Goal: Communication & Community: Ask a question

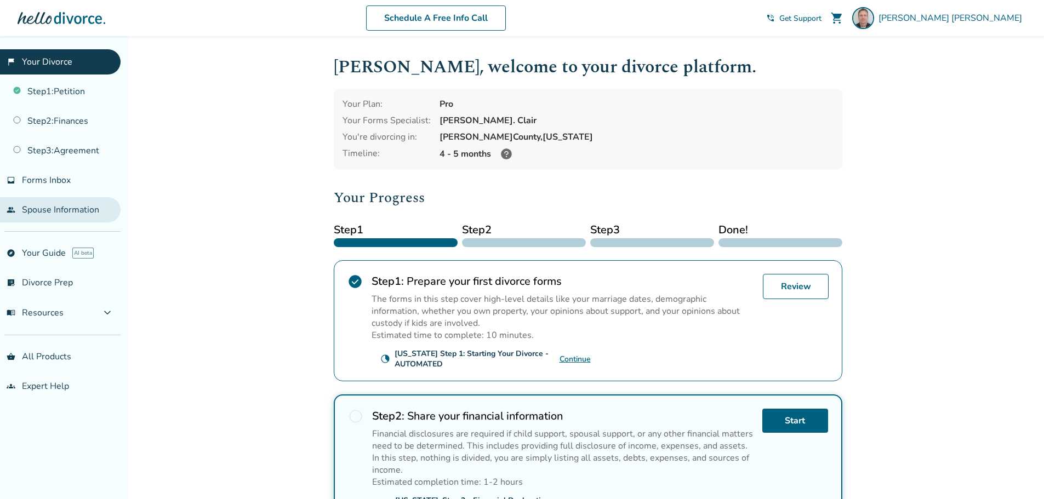
click at [60, 209] on link "people Spouse Information" at bounding box center [60, 209] width 121 height 25
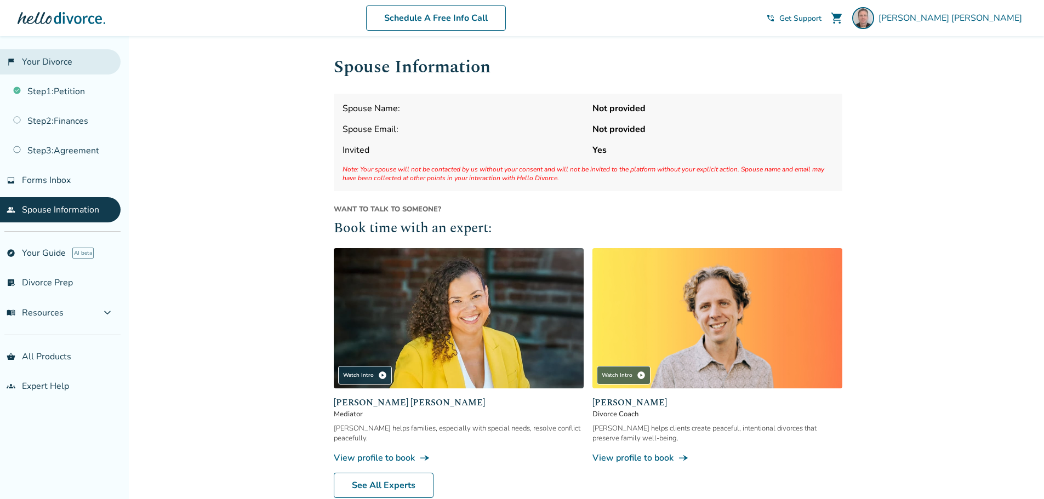
click at [47, 59] on link "flag_2 Your Divorce" at bounding box center [60, 61] width 121 height 25
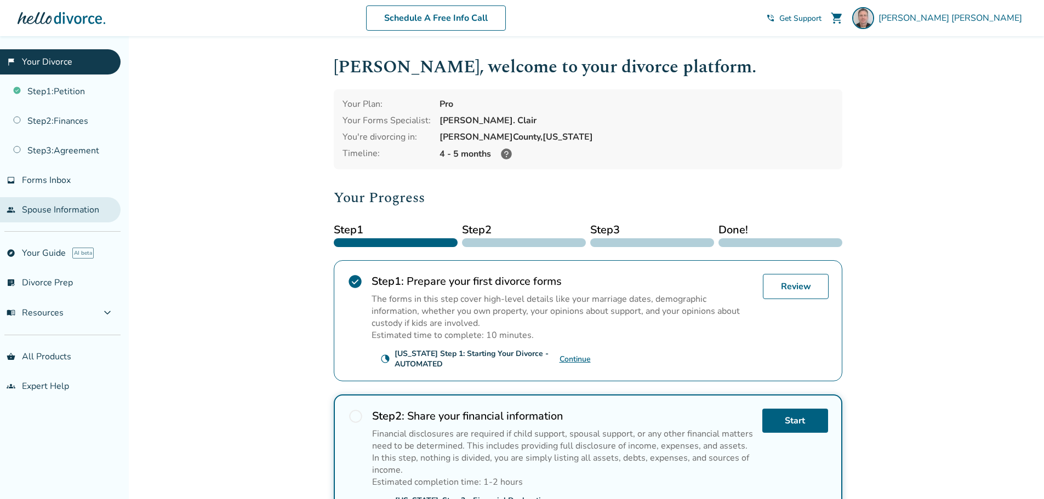
click at [51, 206] on link "people Spouse Information" at bounding box center [60, 209] width 121 height 25
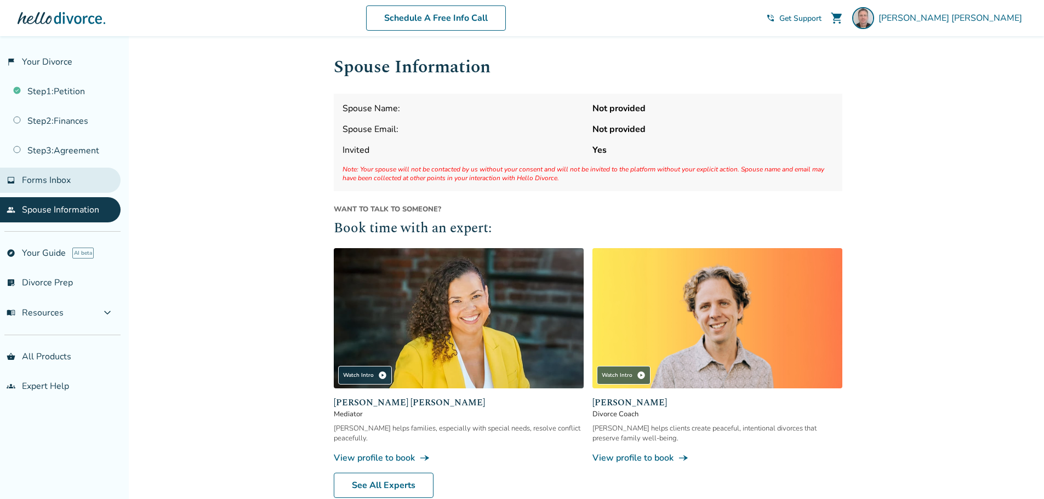
click at [54, 180] on span "Forms Inbox" at bounding box center [46, 180] width 49 height 12
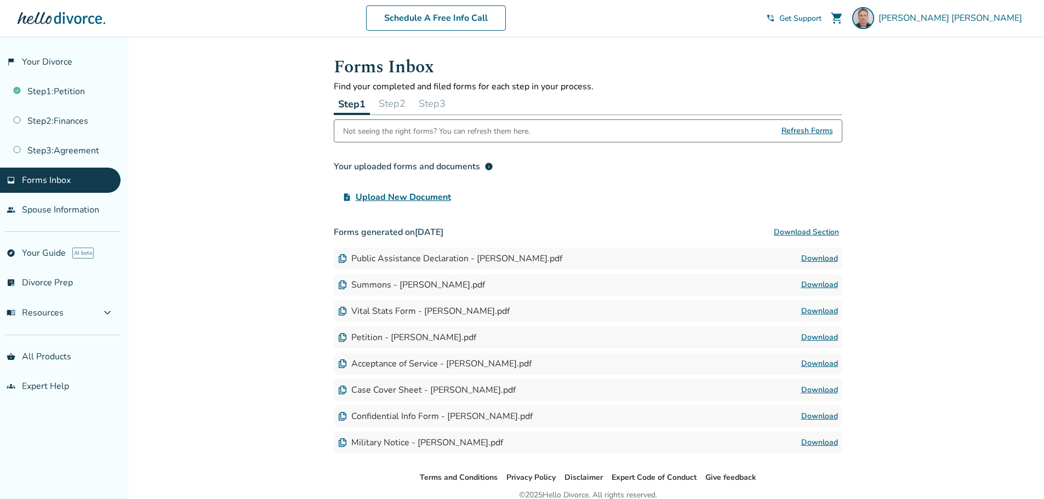
click at [387, 99] on button "Step 2" at bounding box center [392, 104] width 36 height 22
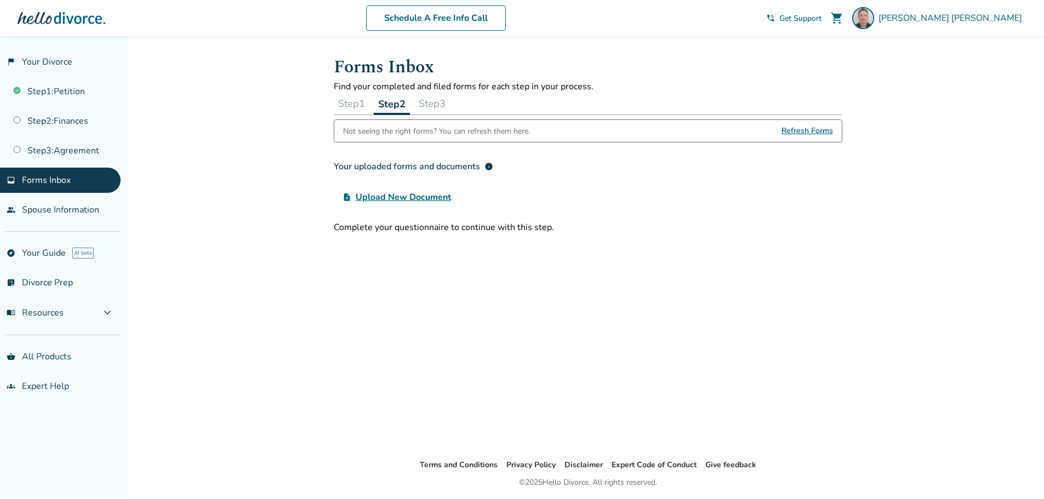
click at [344, 103] on button "Step 1" at bounding box center [352, 104] width 36 height 22
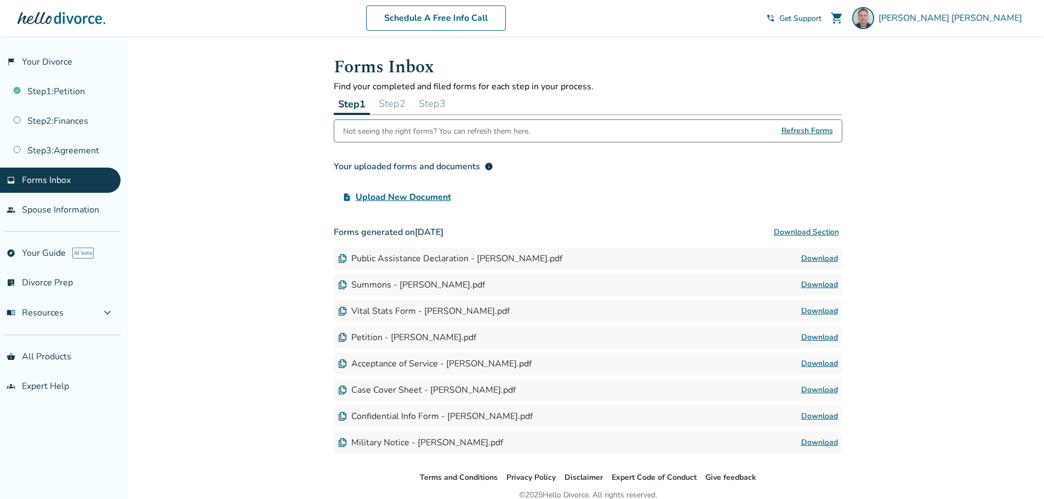
scroll to position [49, 0]
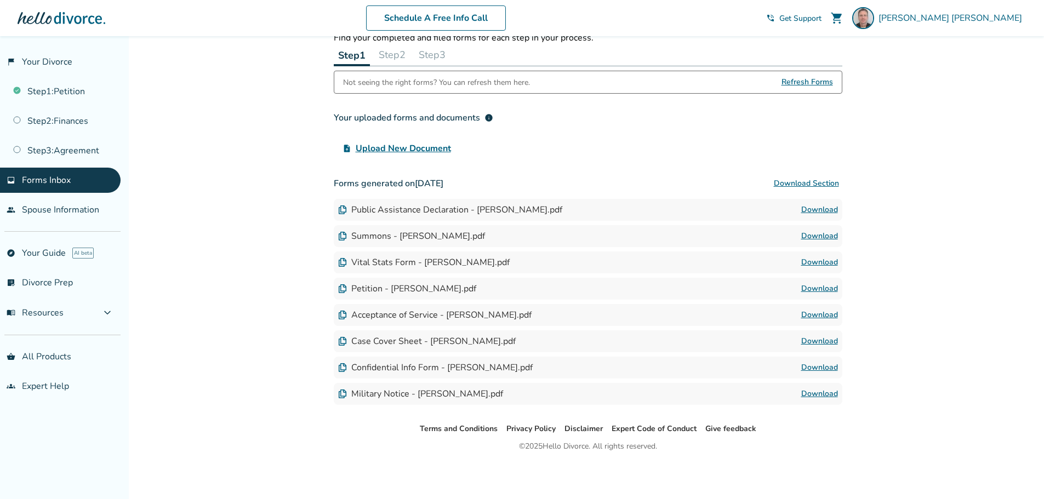
click at [822, 391] on link "Download" at bounding box center [819, 393] width 37 height 13
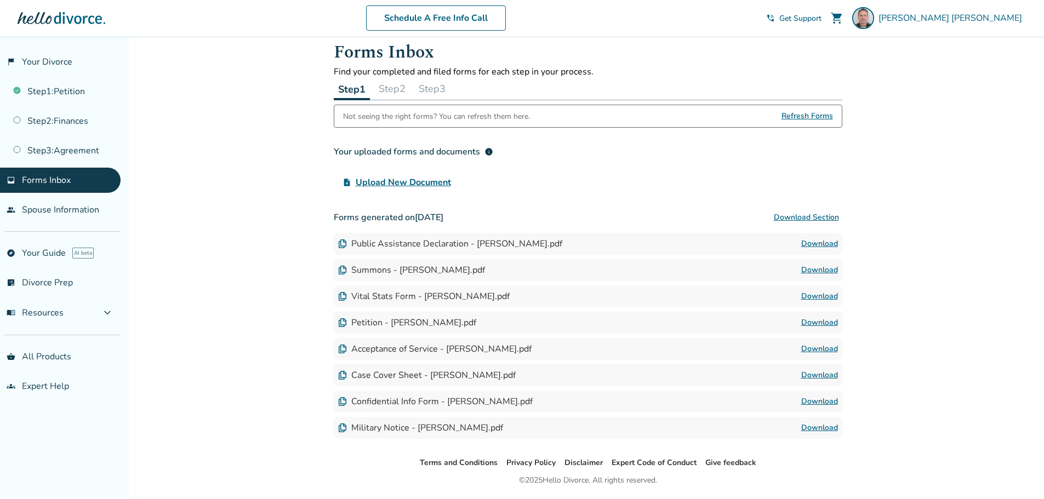
scroll to position [0, 0]
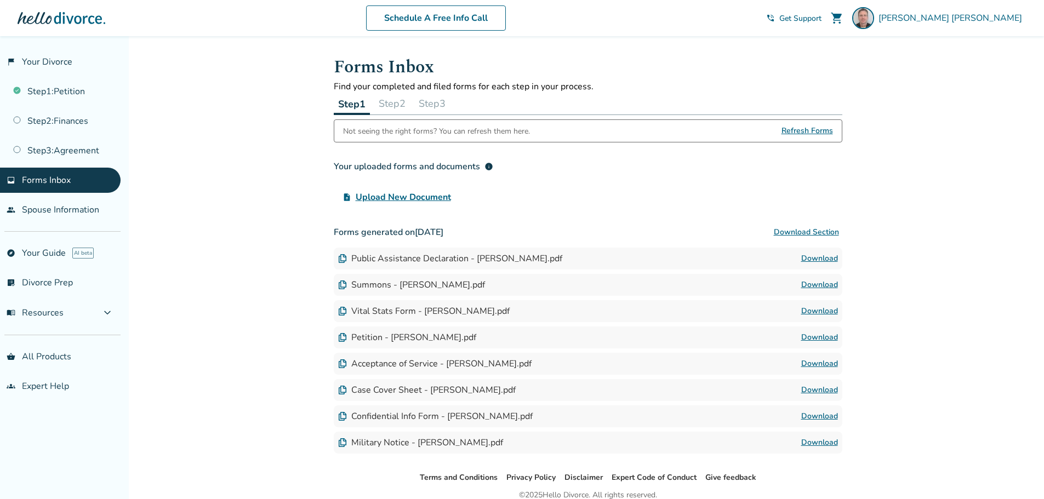
click at [821, 18] on span "Get Support" at bounding box center [800, 18] width 42 height 10
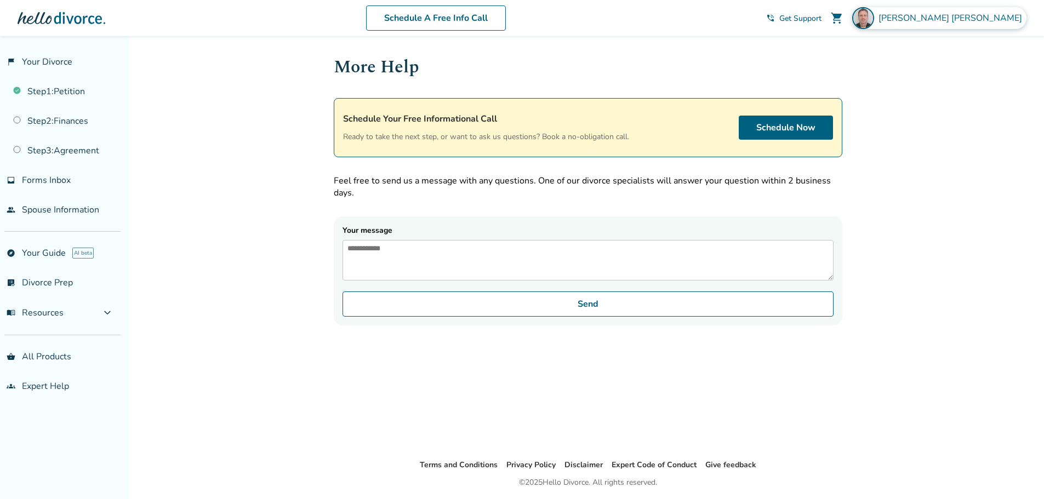
click at [979, 18] on span "James Sjerven" at bounding box center [952, 18] width 148 height 12
click at [241, 198] on div "Added to cart More Help Schedule Your Free Informational Call Ready to take the…" at bounding box center [522, 285] width 1044 height 499
click at [54, 316] on span "menu_book Resources" at bounding box center [35, 313] width 57 height 12
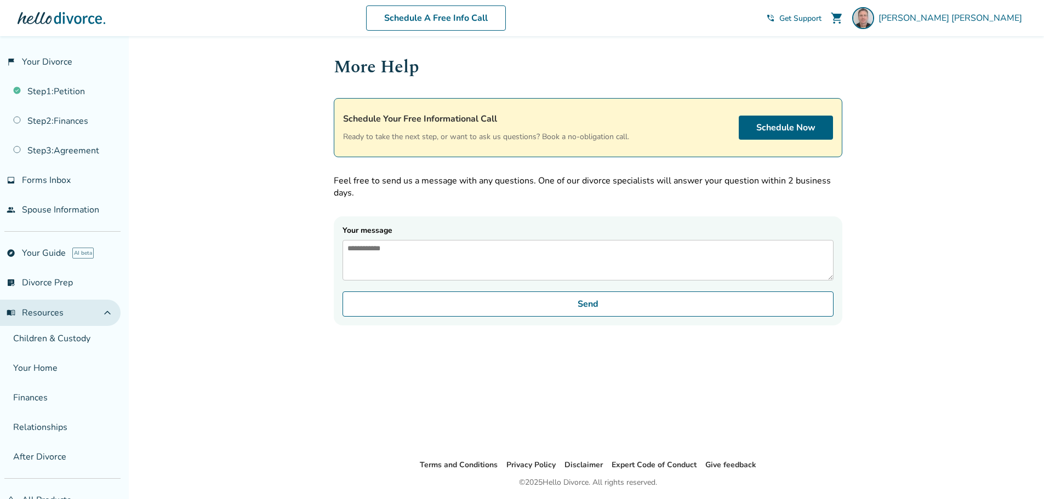
click at [84, 318] on button "menu_book Resources expand_less" at bounding box center [60, 313] width 121 height 26
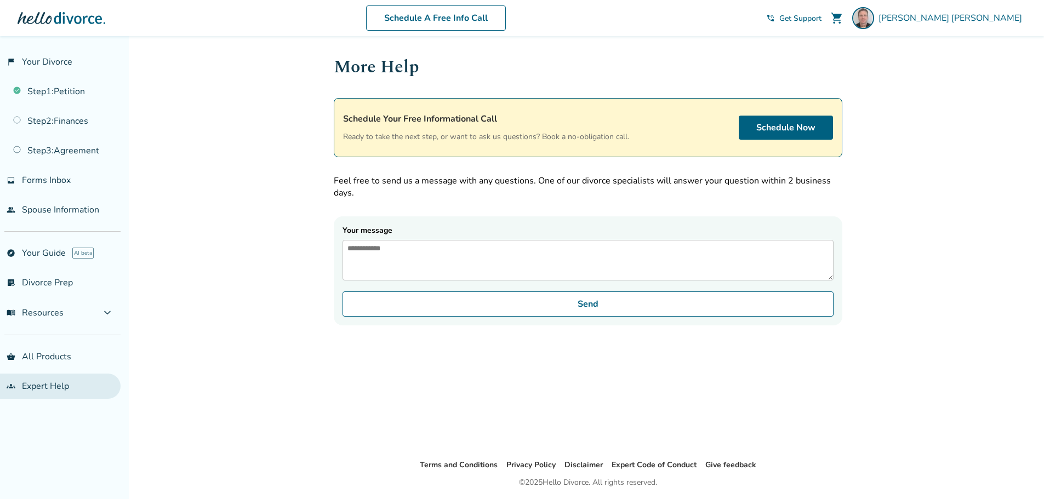
click at [49, 391] on link "groups Expert Help" at bounding box center [60, 386] width 121 height 25
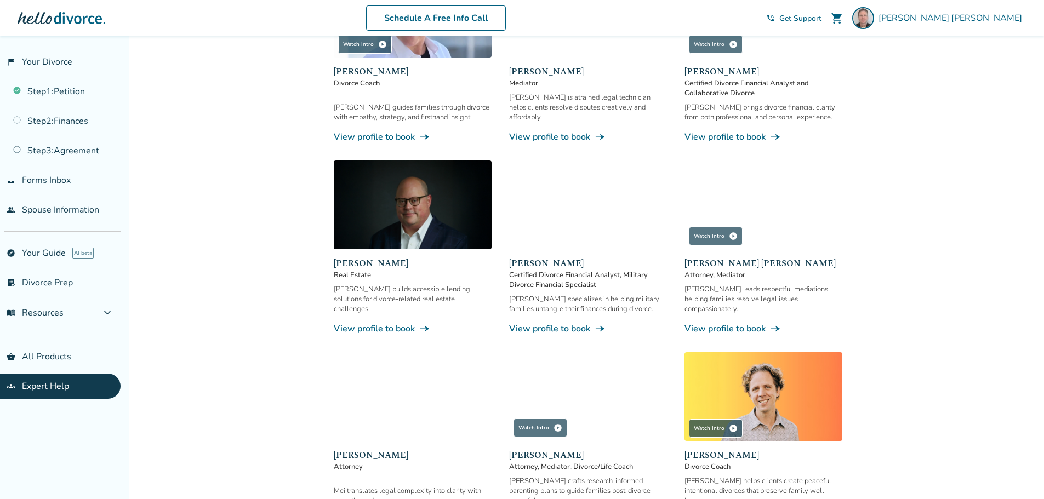
scroll to position [438, 0]
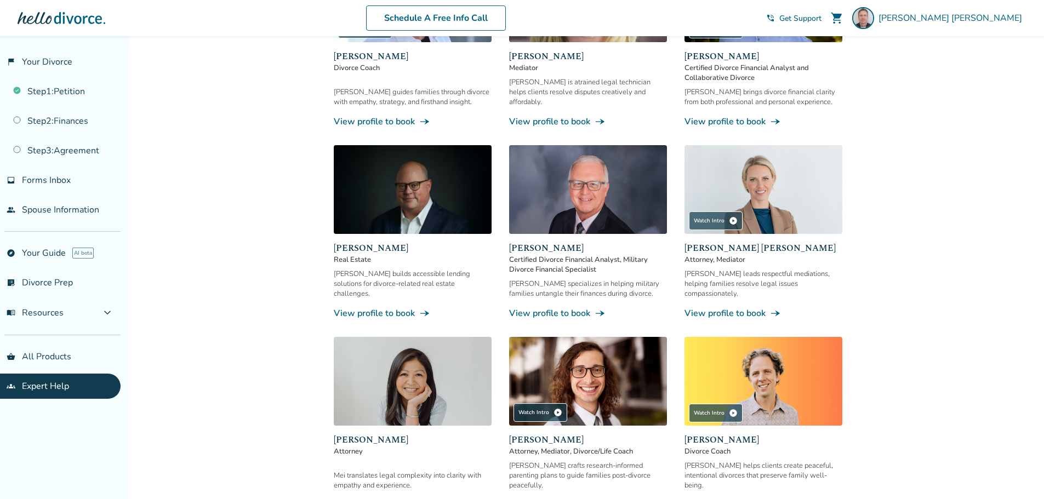
click at [437, 381] on img at bounding box center [413, 381] width 158 height 89
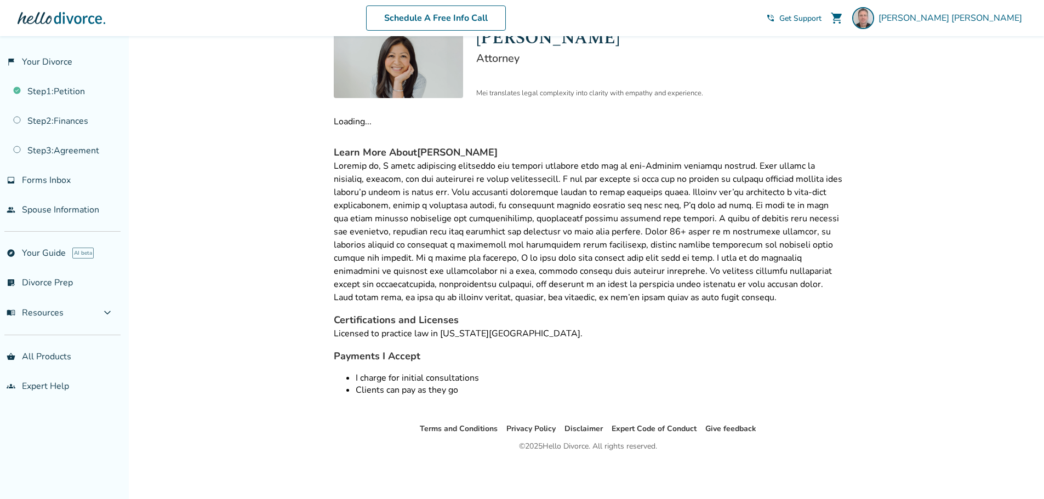
scroll to position [116, 0]
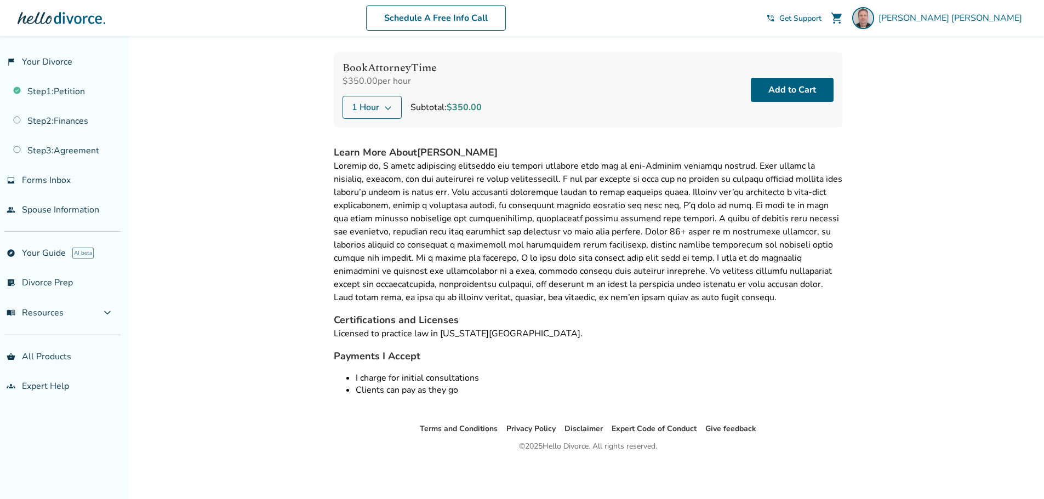
click at [365, 110] on span "1 Hour" at bounding box center [365, 107] width 27 height 13
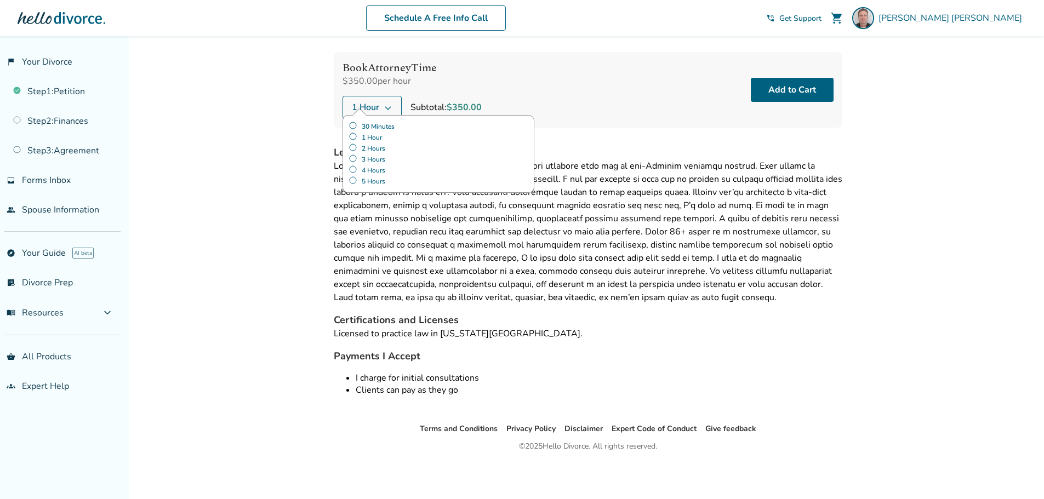
click at [375, 126] on label "30 Minutes" at bounding box center [438, 126] width 180 height 11
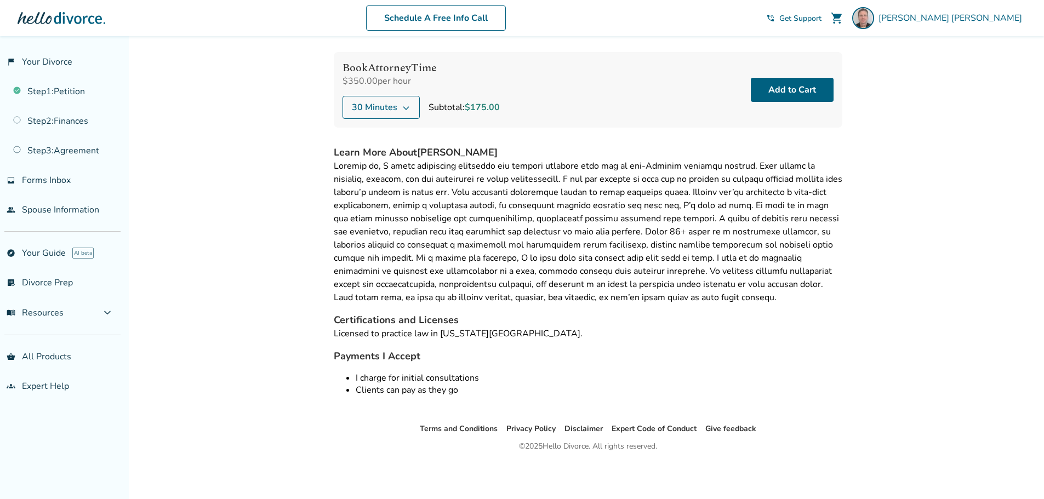
click at [878, 210] on div "Added to cart Expert Help / Mei Shih Mei Shih Attorney Mei translates legal com…" at bounding box center [522, 210] width 1044 height 579
click at [811, 94] on button "Add to Cart" at bounding box center [792, 90] width 83 height 24
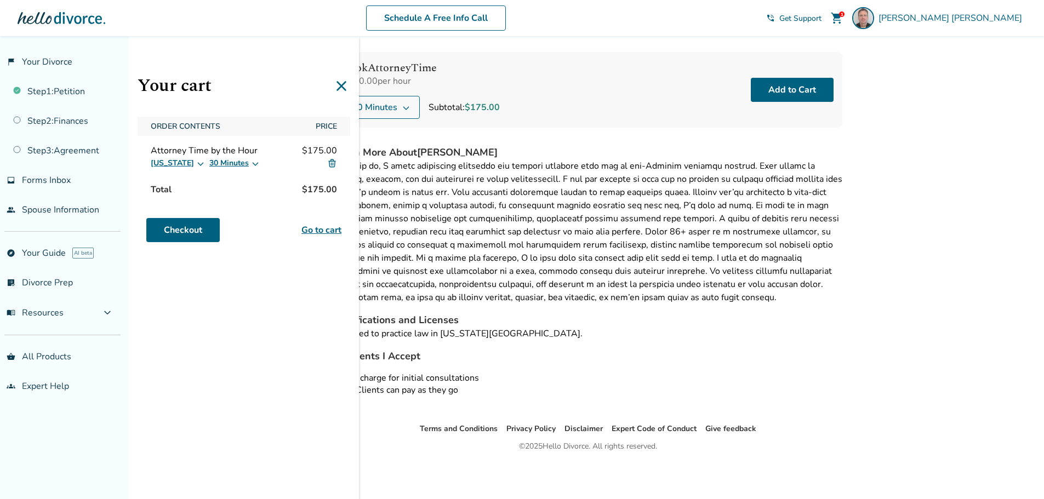
click at [342, 88] on icon at bounding box center [342, 86] width 18 height 18
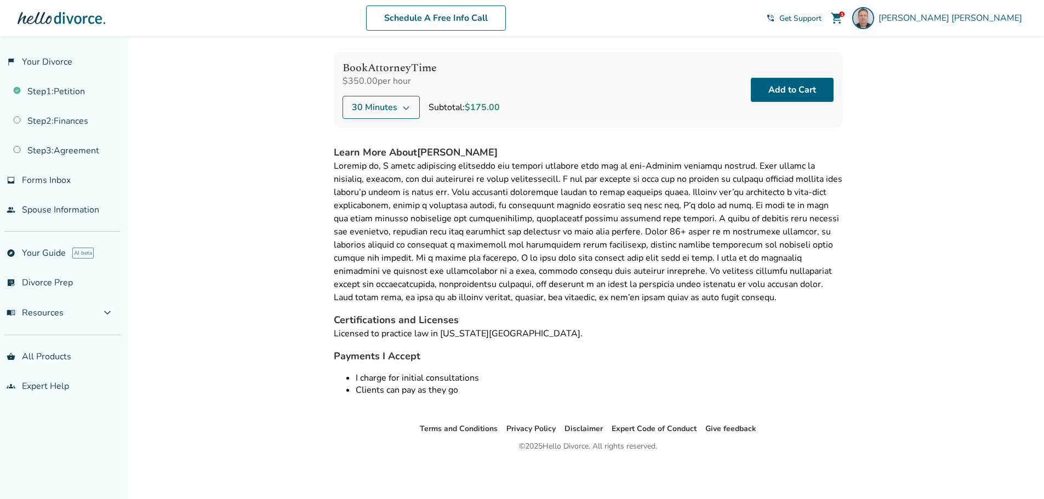
click at [843, 20] on span "shopping_cart" at bounding box center [836, 18] width 13 height 13
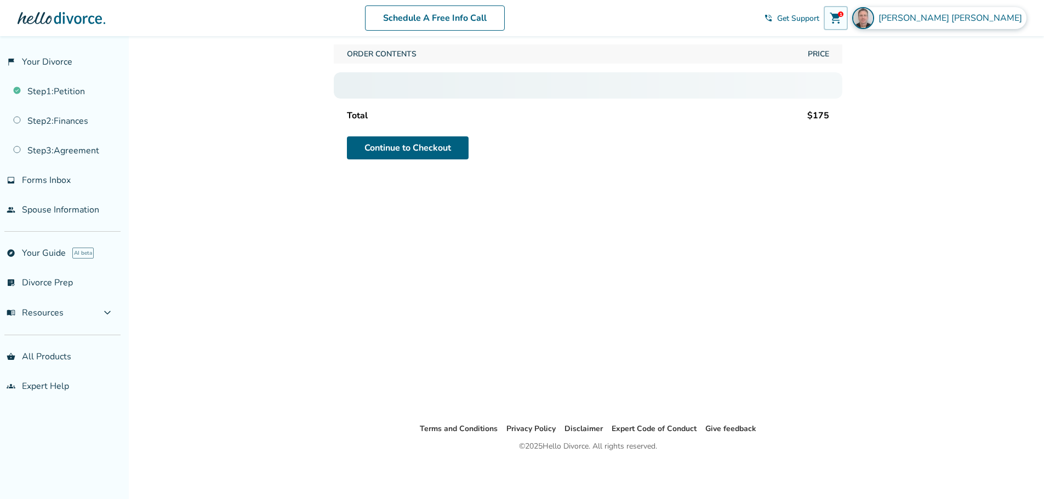
click at [993, 18] on span "James Sjerven" at bounding box center [952, 18] width 148 height 12
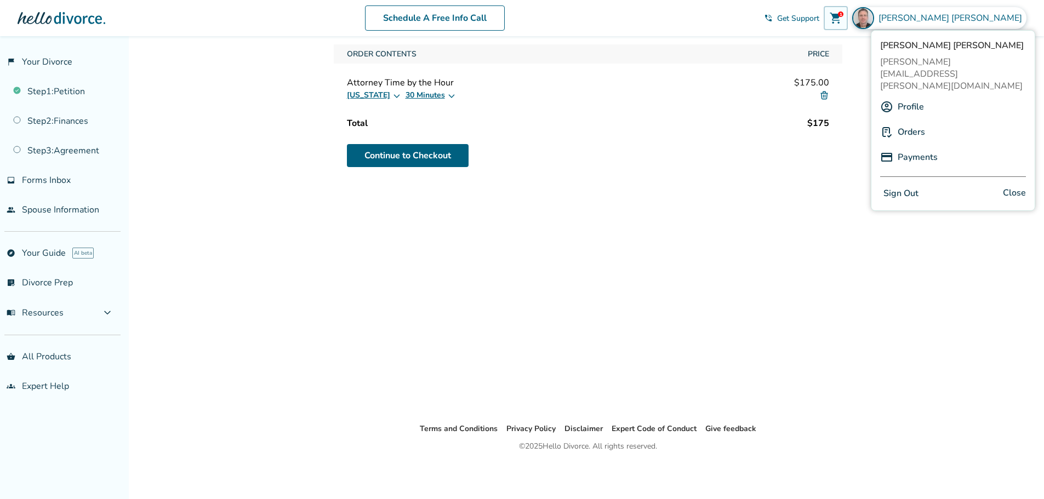
click at [751, 197] on div "Your Cart Order Contents Price Attorney Time by the Hour $175.00 Washington 30 …" at bounding box center [588, 211] width 526 height 422
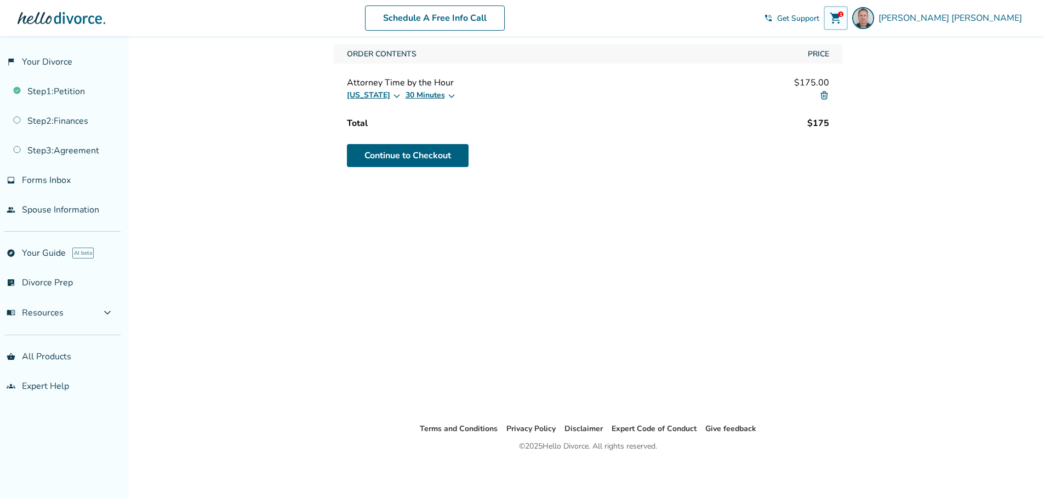
click at [905, 159] on div "Added to cart Your Cart Order Contents Price Attorney Time by the Hour $175.00 …" at bounding box center [522, 249] width 1044 height 499
click at [0, 499] on div at bounding box center [0, 499] width 0 height 0
click at [826, 98] on img at bounding box center [824, 95] width 10 height 10
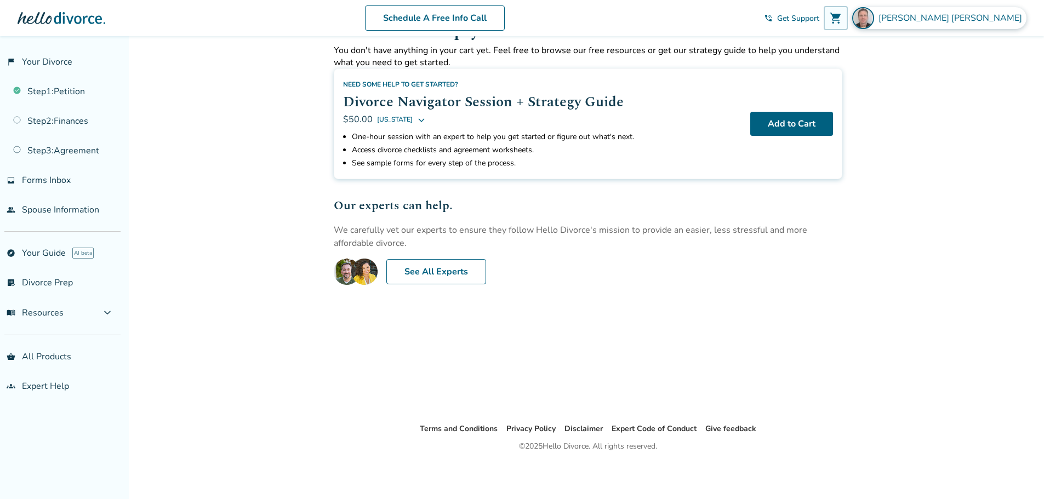
click at [968, 22] on span "James Sjerven" at bounding box center [952, 18] width 148 height 12
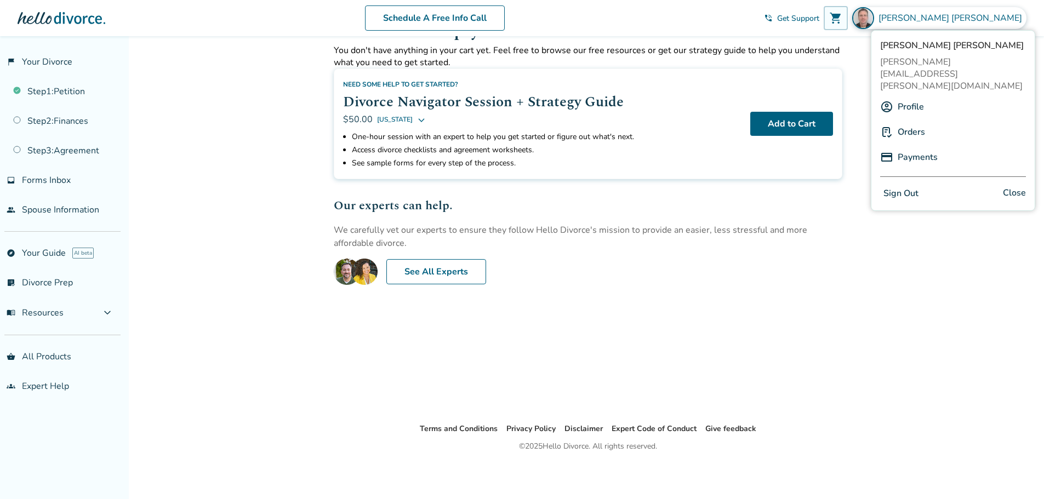
click at [906, 122] on link "Orders" at bounding box center [911, 132] width 27 height 21
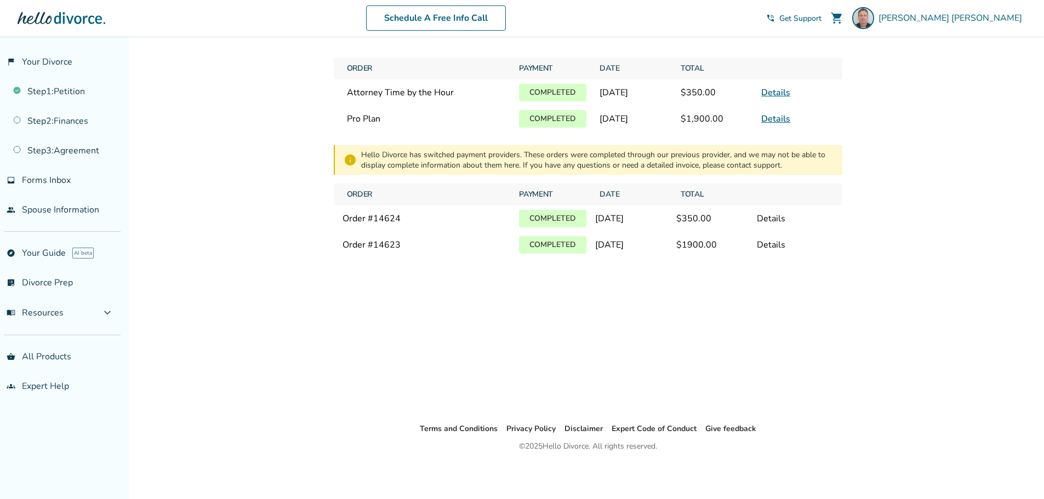
click at [778, 96] on link "Details" at bounding box center [775, 93] width 29 height 12
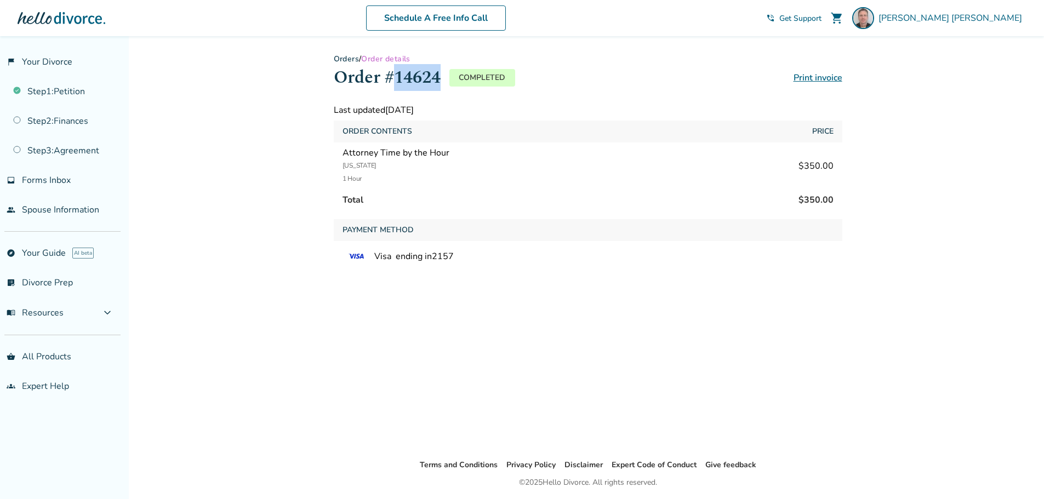
drag, startPoint x: 438, startPoint y: 74, endPoint x: 396, endPoint y: 76, distance: 42.2
click at [396, 76] on h1 "Order #14624" at bounding box center [387, 77] width 107 height 27
copy h1 "14624"
click at [350, 54] on link "Orders" at bounding box center [347, 59] width 26 height 10
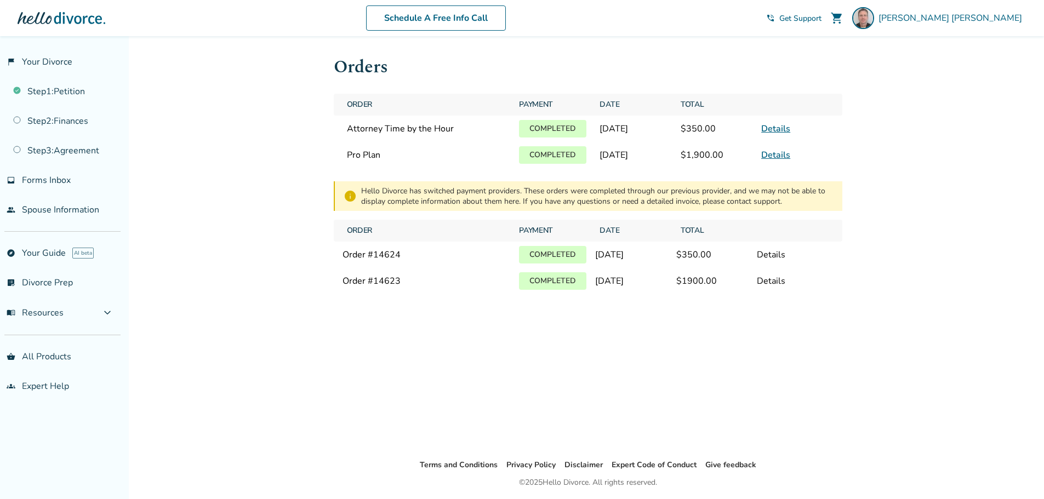
click at [710, 129] on span "$350.00" at bounding box center [714, 128] width 76 height 21
click at [780, 130] on link "Details" at bounding box center [775, 129] width 29 height 12
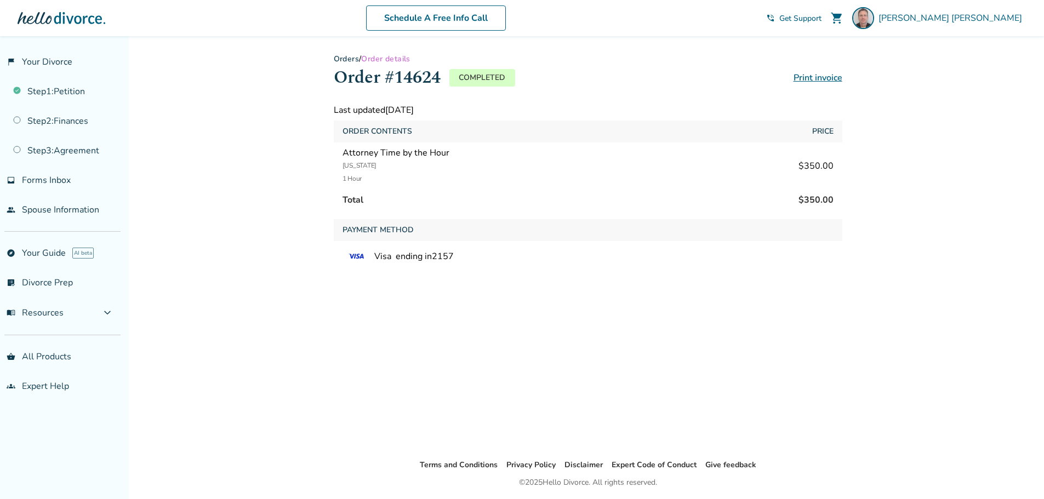
click at [386, 153] on div "Attorney Time by the Hour Washington 1 Hour" at bounding box center [395, 166] width 107 height 38
click at [819, 75] on link "Print invoice" at bounding box center [817, 78] width 49 height 12
click at [53, 357] on link "shopping_basket All Products" at bounding box center [60, 356] width 121 height 25
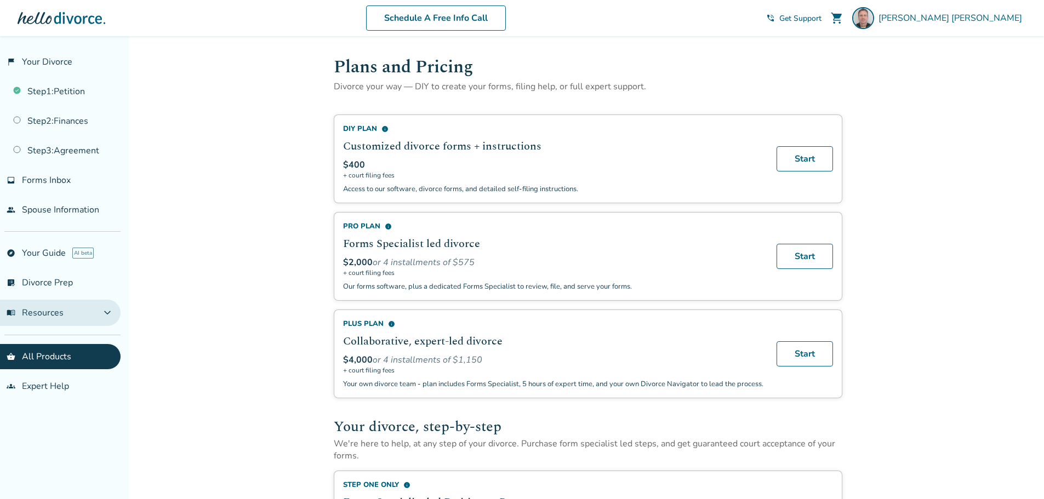
click at [50, 316] on span "menu_book Resources" at bounding box center [35, 313] width 57 height 12
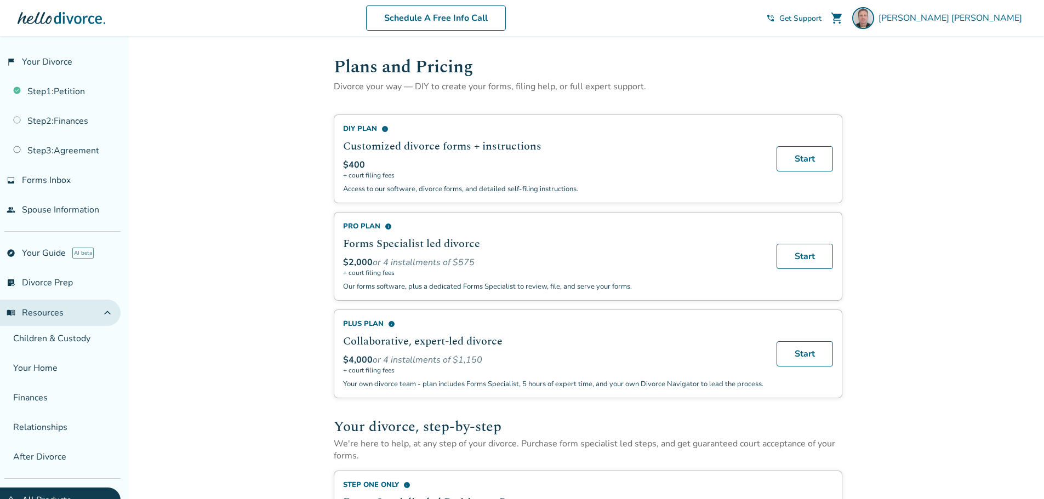
click at [54, 315] on span "menu_book Resources" at bounding box center [35, 313] width 57 height 12
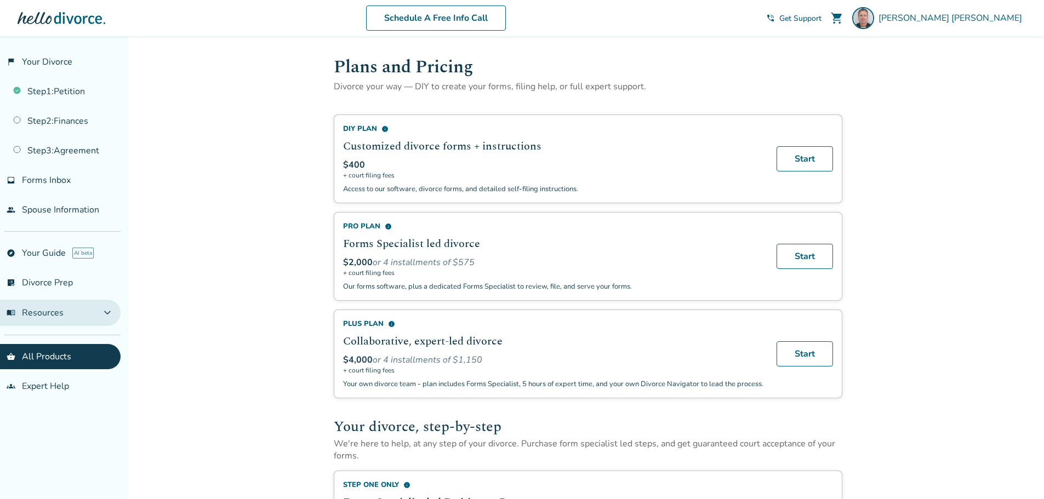
click at [55, 314] on span "menu_book Resources" at bounding box center [35, 313] width 57 height 12
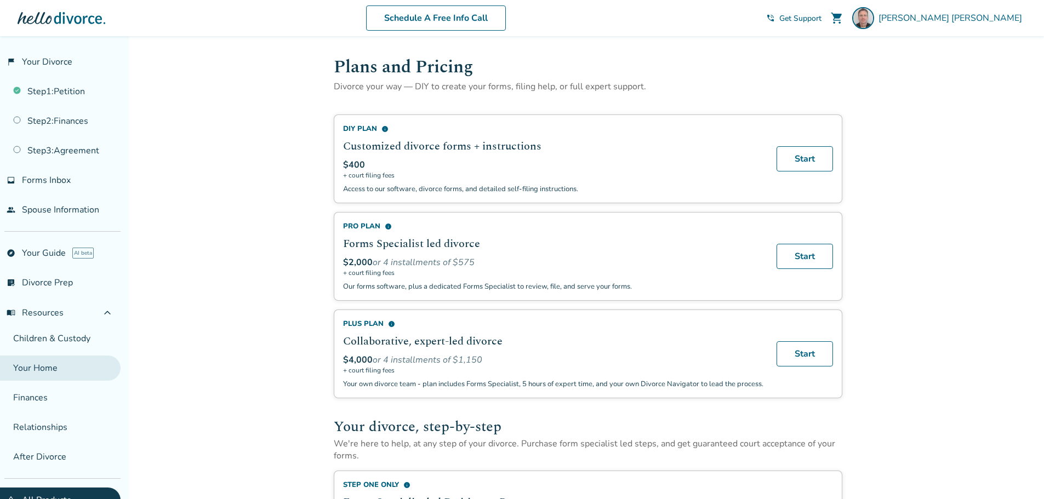
click at [43, 368] on link "Your Home" at bounding box center [60, 368] width 121 height 25
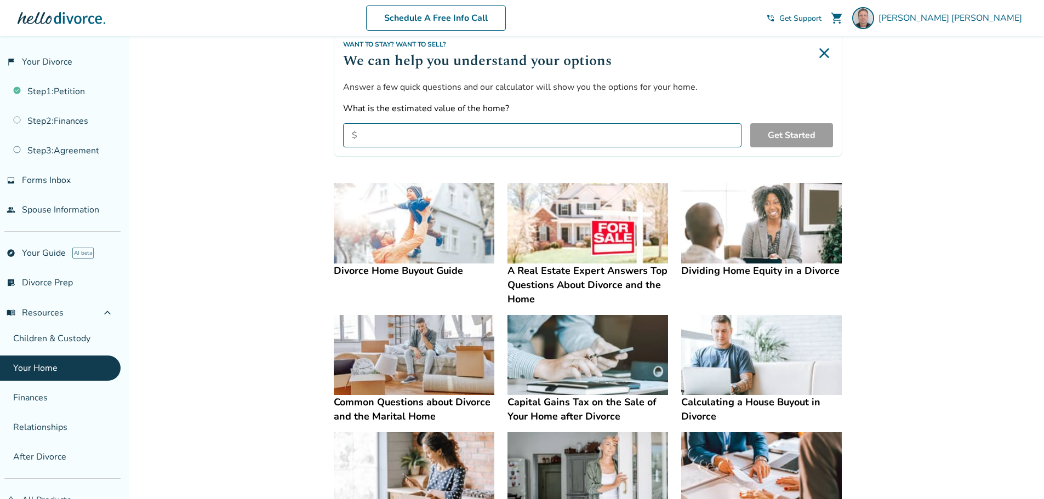
scroll to position [110, 0]
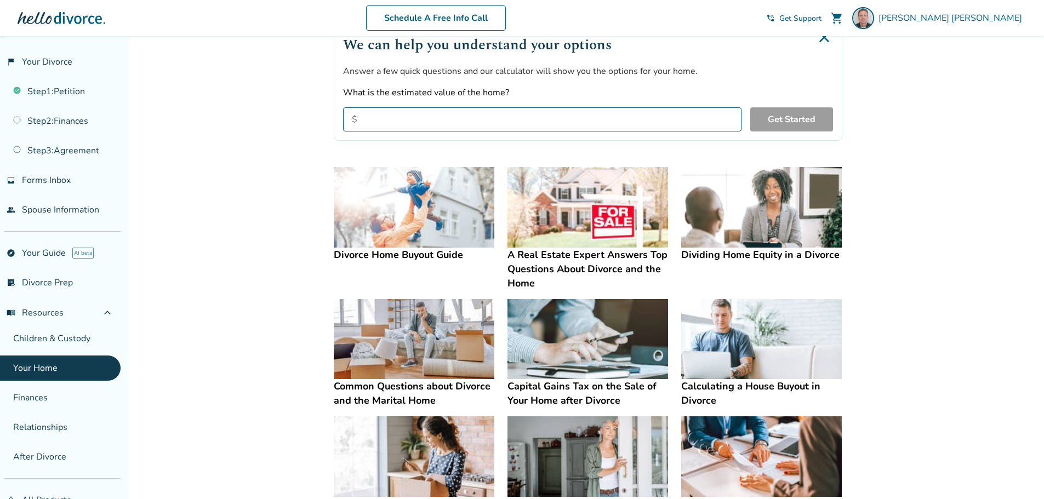
click at [420, 252] on h4 "Divorce Home Buyout Guide" at bounding box center [414, 255] width 161 height 14
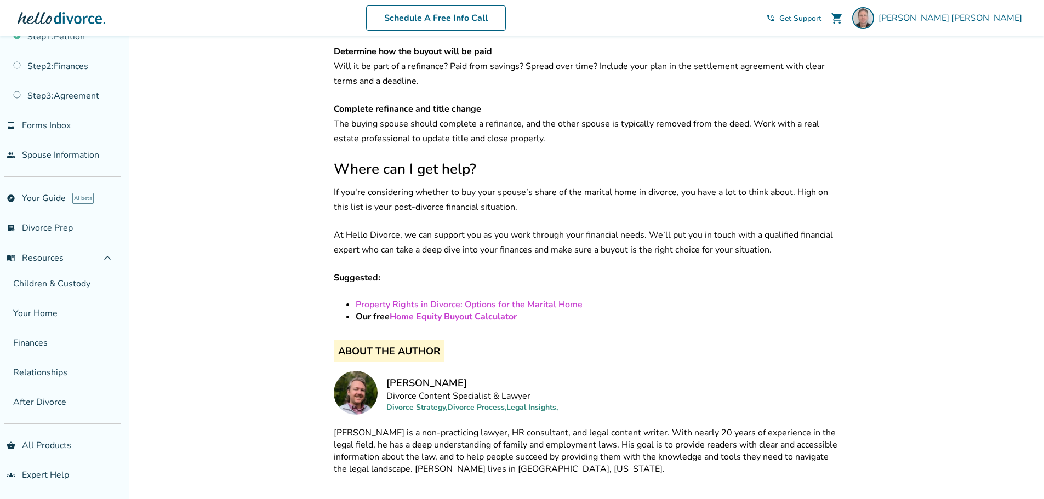
scroll to position [56, 0]
click at [46, 370] on link "Relationships" at bounding box center [60, 370] width 121 height 25
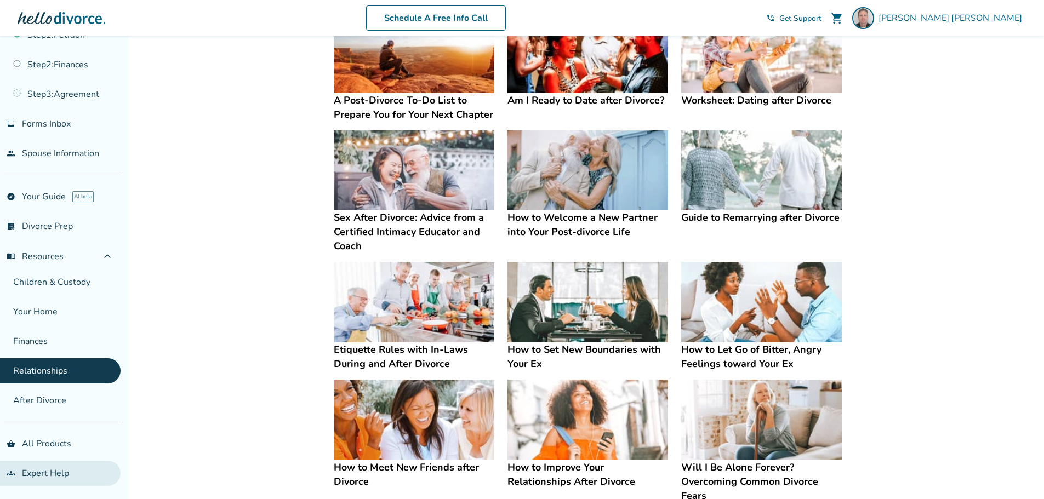
scroll to position [208, 0]
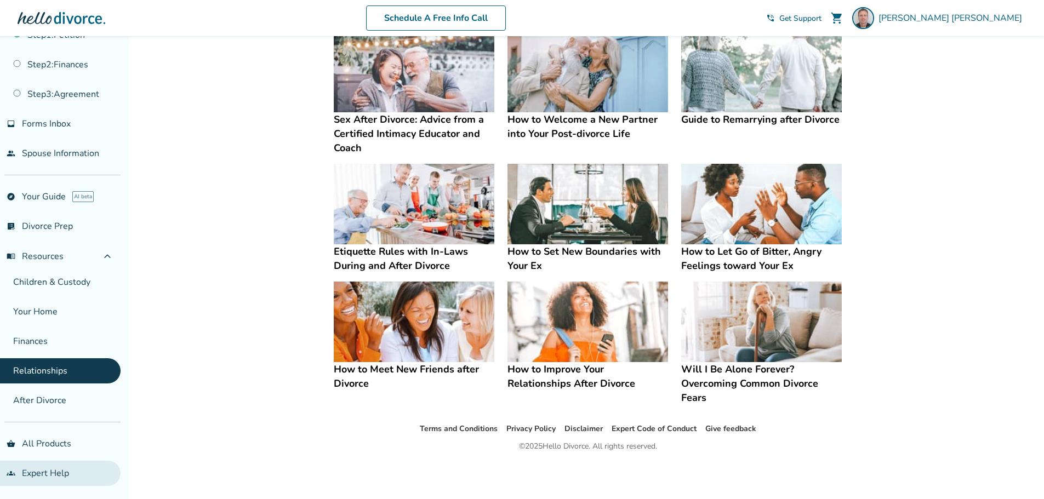
click at [56, 470] on link "groups Expert Help" at bounding box center [60, 473] width 121 height 25
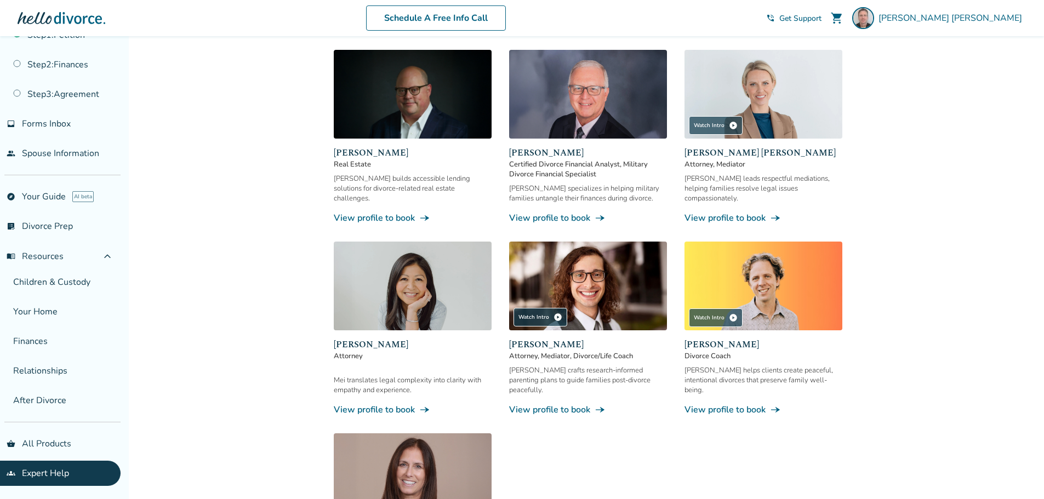
scroll to position [591, 0]
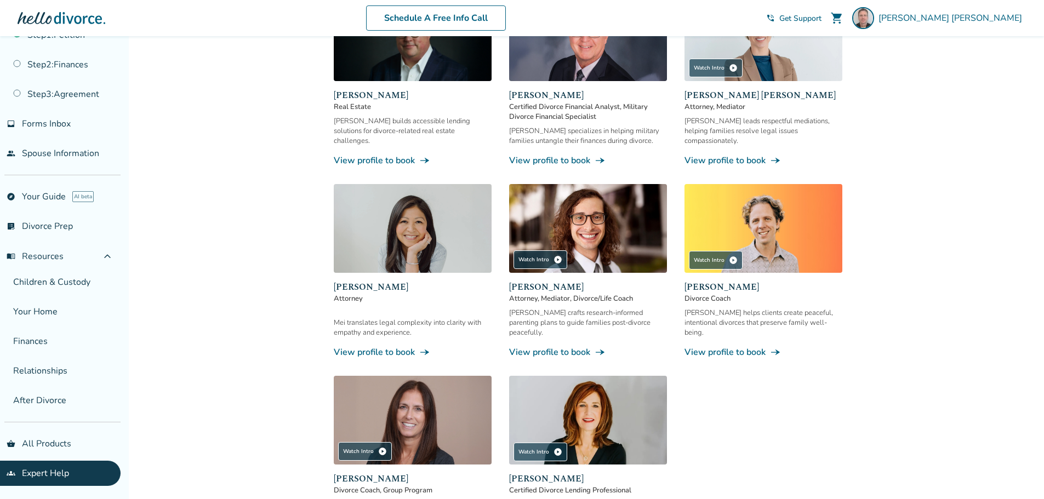
click at [416, 262] on img at bounding box center [413, 228] width 158 height 89
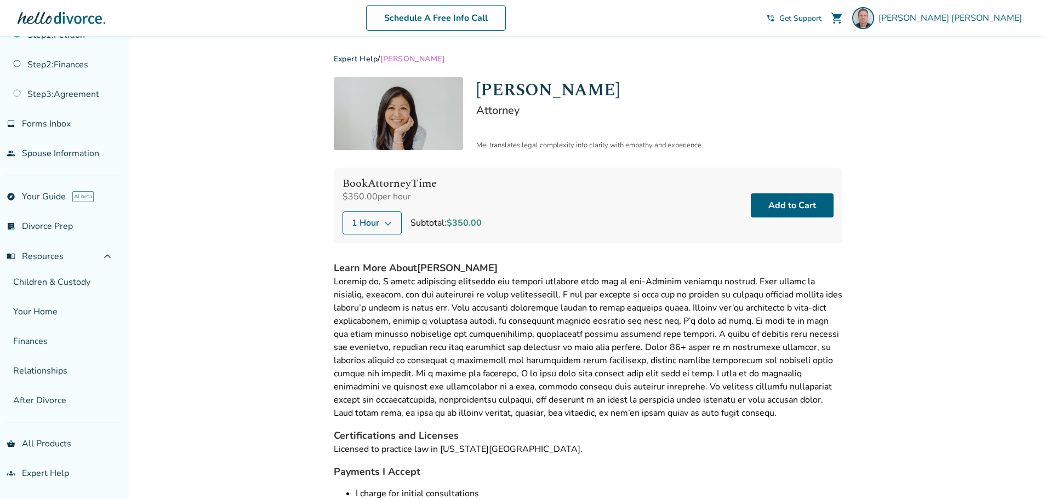
click at [405, 61] on span "Mei Shih" at bounding box center [412, 59] width 65 height 10
click at [821, 18] on span "Get Support" at bounding box center [800, 18] width 42 height 10
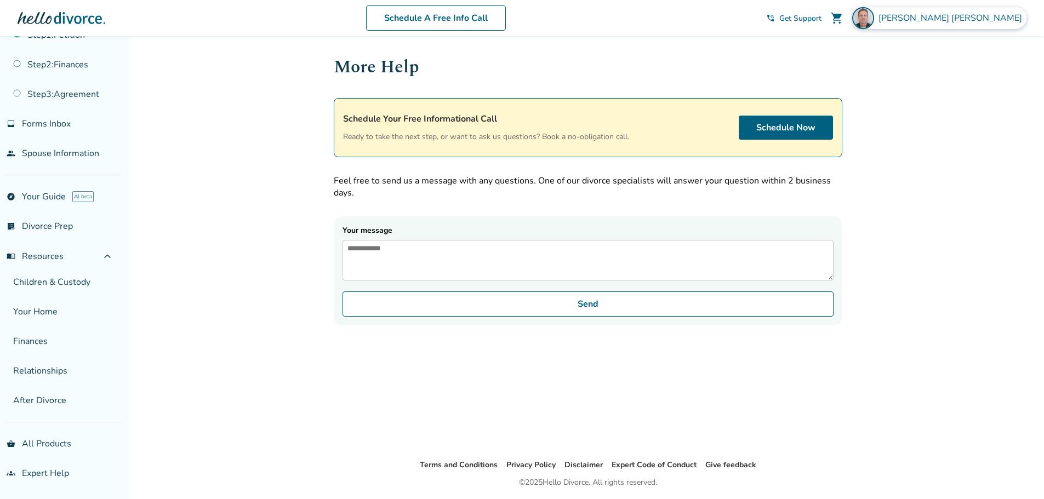
click at [967, 25] on div "James Sjerven" at bounding box center [939, 18] width 174 height 22
click at [910, 272] on div "Added to cart More Help Schedule Your Free Informational Call Ready to take the…" at bounding box center [522, 285] width 1044 height 499
click at [821, 17] on span "Get Support" at bounding box center [800, 18] width 42 height 10
click at [993, 13] on span "James Sjerven" at bounding box center [952, 18] width 148 height 12
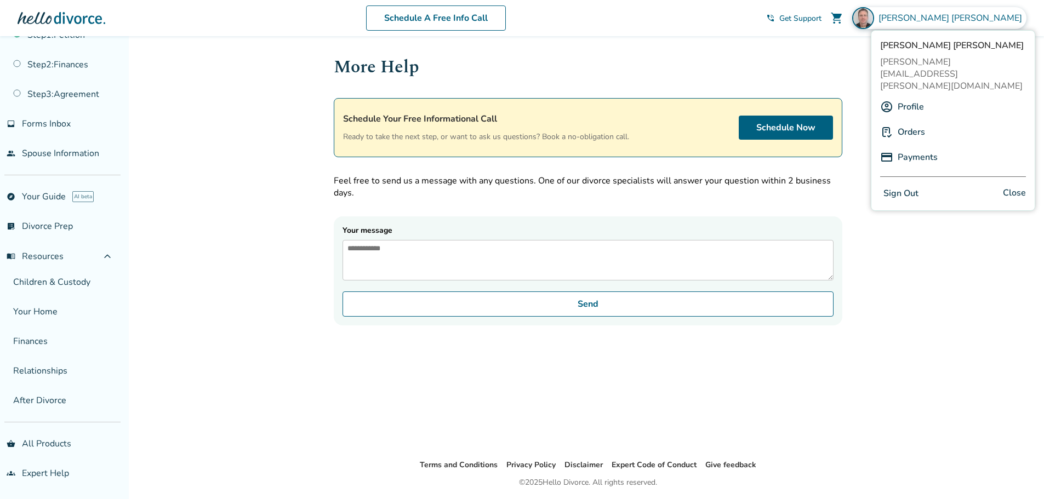
click at [904, 122] on link "Orders" at bounding box center [911, 132] width 27 height 21
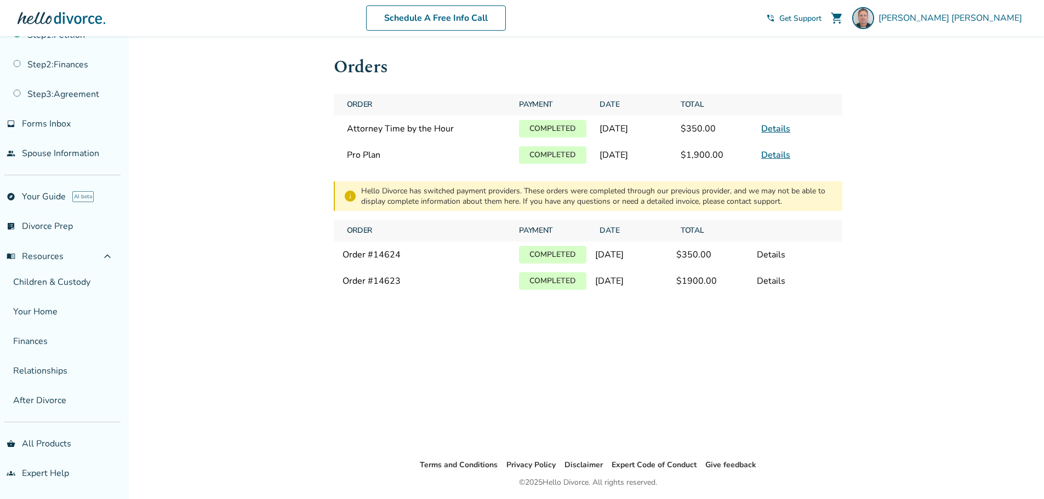
click at [384, 261] on div "Order # 14624" at bounding box center [426, 255] width 168 height 12
click at [769, 261] on div "Details" at bounding box center [795, 255] width 76 height 12
click at [696, 344] on div "Orders Order Payment Date Total Attorney Time by the Hour Completed September 5…" at bounding box center [588, 247] width 526 height 422
click at [765, 261] on div "Details" at bounding box center [795, 255] width 76 height 12
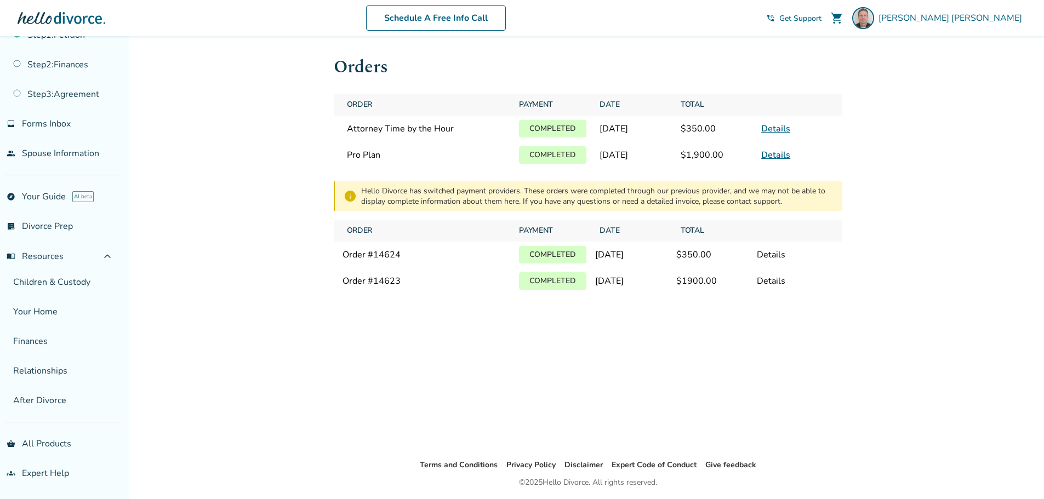
click at [659, 261] on div "September 5, 2025" at bounding box center [633, 255] width 76 height 12
click at [781, 133] on link "Details" at bounding box center [775, 129] width 29 height 12
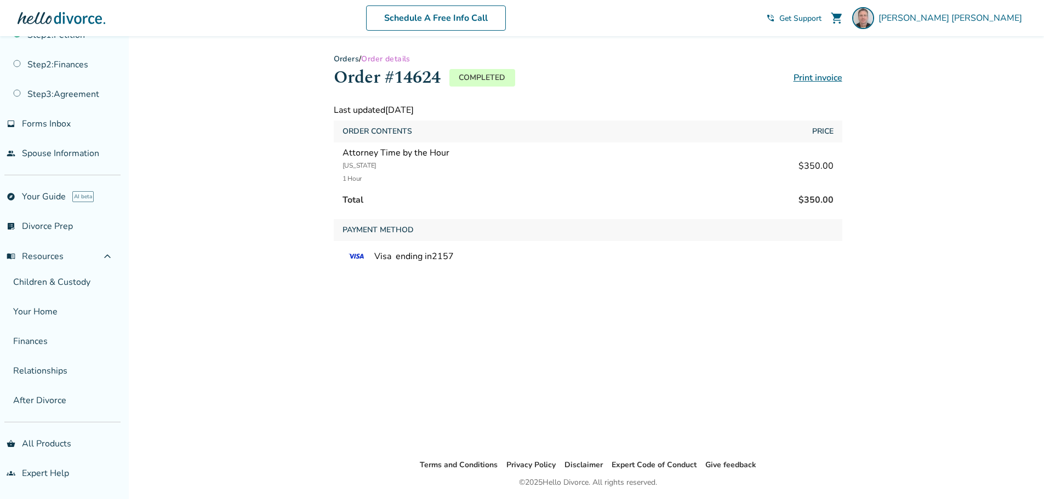
click at [821, 18] on span "Get Support" at bounding box center [800, 18] width 42 height 10
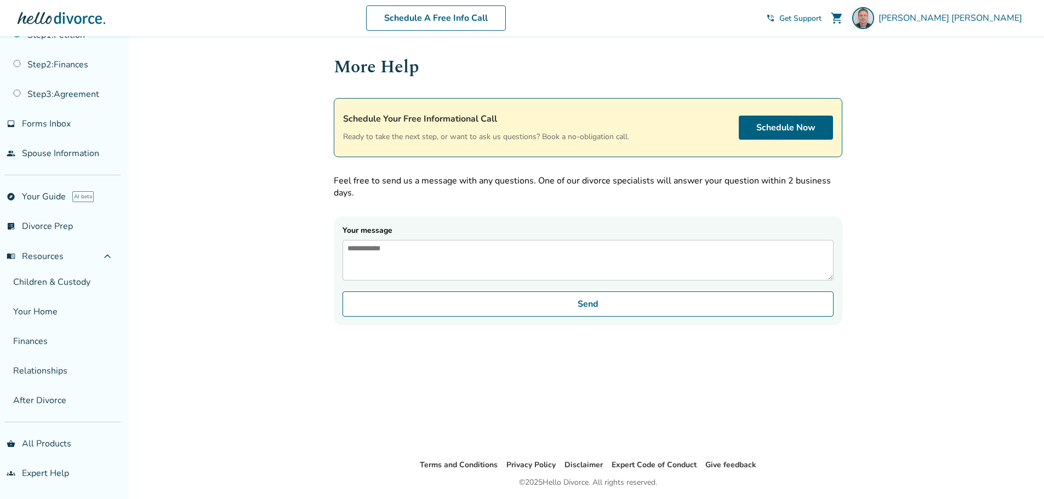
click at [821, 19] on span "Get Support" at bounding box center [800, 18] width 42 height 10
click at [459, 260] on textarea "Your message" at bounding box center [587, 260] width 491 height 41
click at [452, 264] on textarea "Your message" at bounding box center [587, 260] width 491 height 41
paste textarea "******"
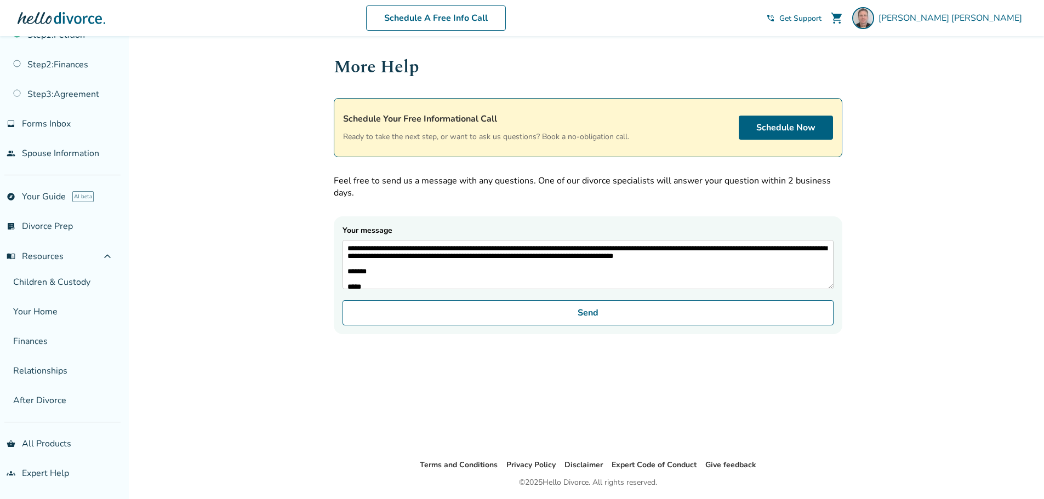
click at [756, 264] on textarea "**********" at bounding box center [587, 264] width 491 height 49
click at [368, 248] on textarea "**********" at bounding box center [587, 264] width 491 height 49
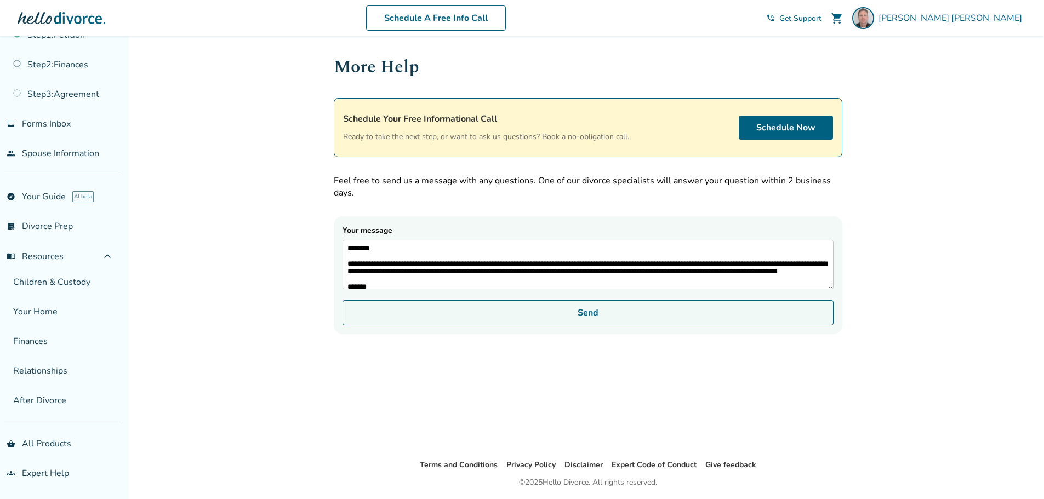
type textarea "**********"
click at [627, 319] on button "Send" at bounding box center [587, 312] width 491 height 25
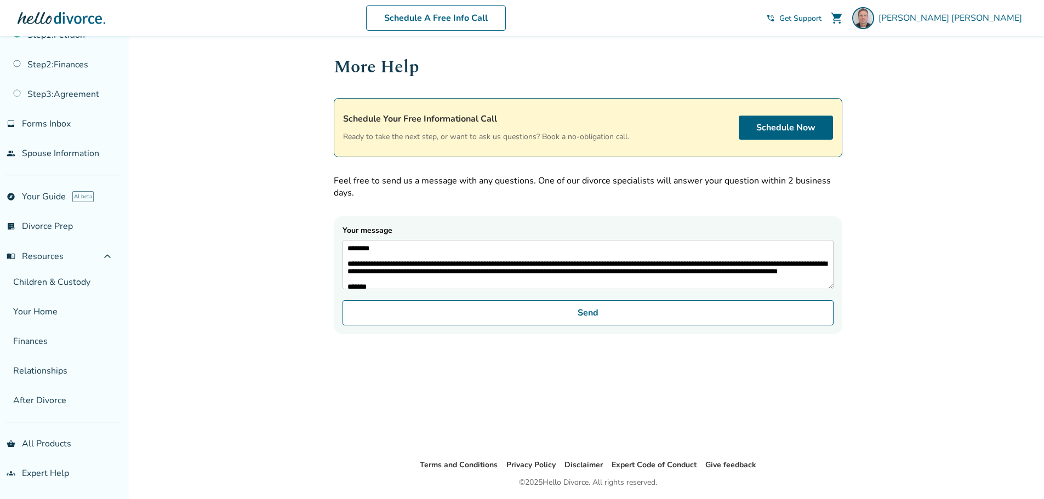
click at [419, 366] on div "**********" at bounding box center [588, 247] width 526 height 422
